Goal: Find specific page/section: Find specific page/section

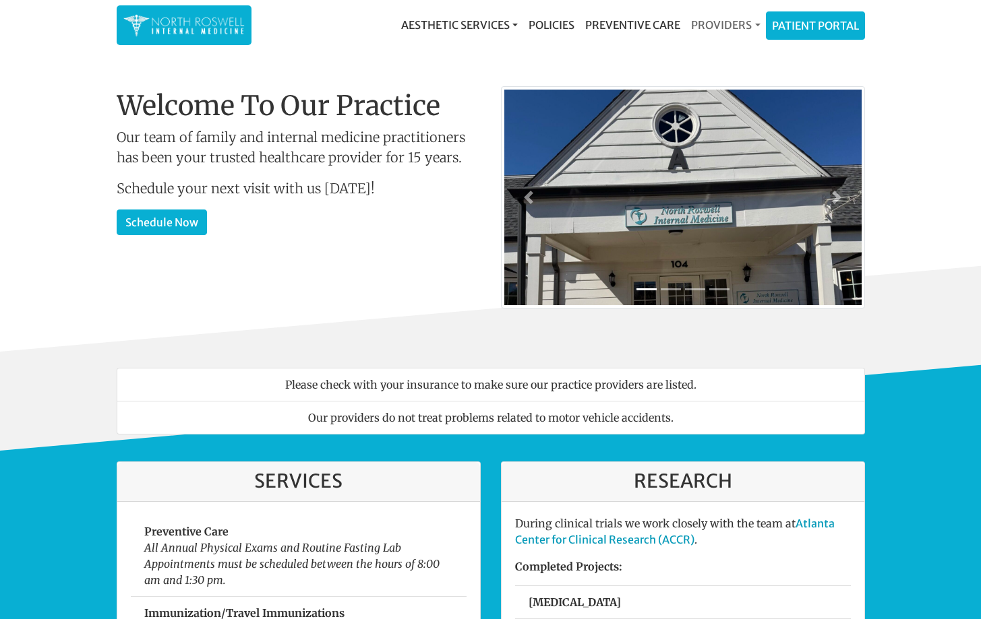
click at [716, 25] on link "Providers" at bounding box center [725, 24] width 80 height 27
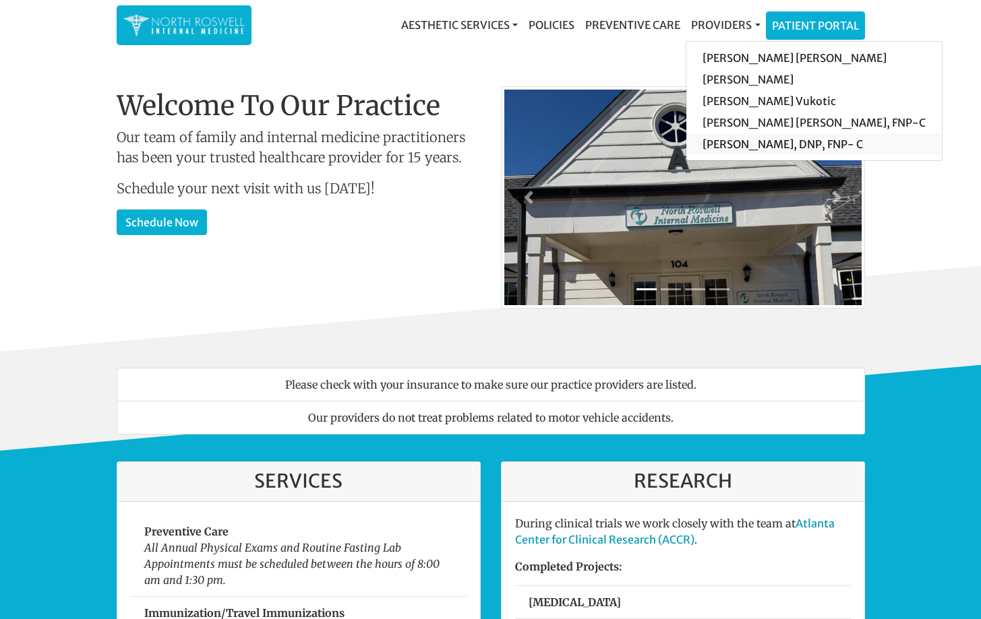
click at [732, 145] on link "[PERSON_NAME], DNP, FNP- C" at bounding box center [813, 144] width 255 height 22
